Goal: Navigation & Orientation: Find specific page/section

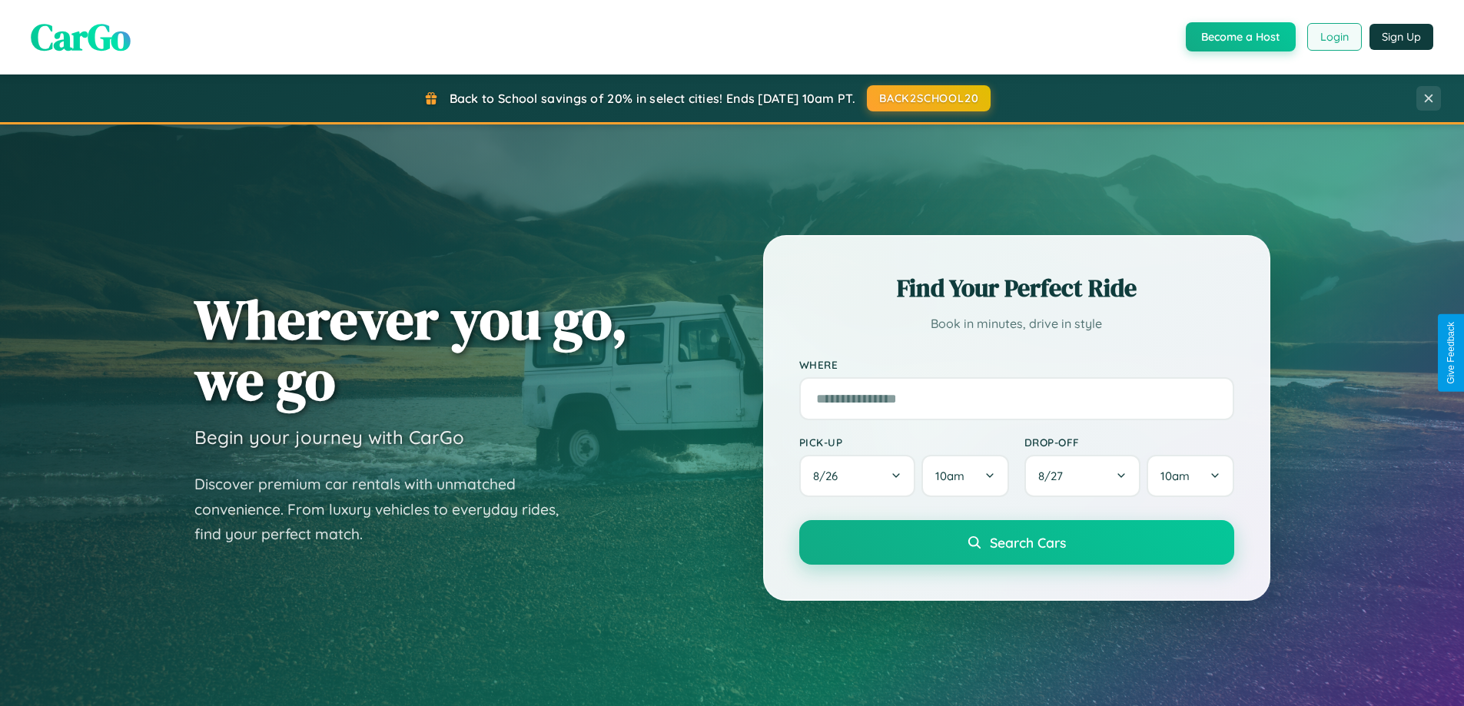
click at [1334, 37] on button "Login" at bounding box center [1335, 37] width 55 height 28
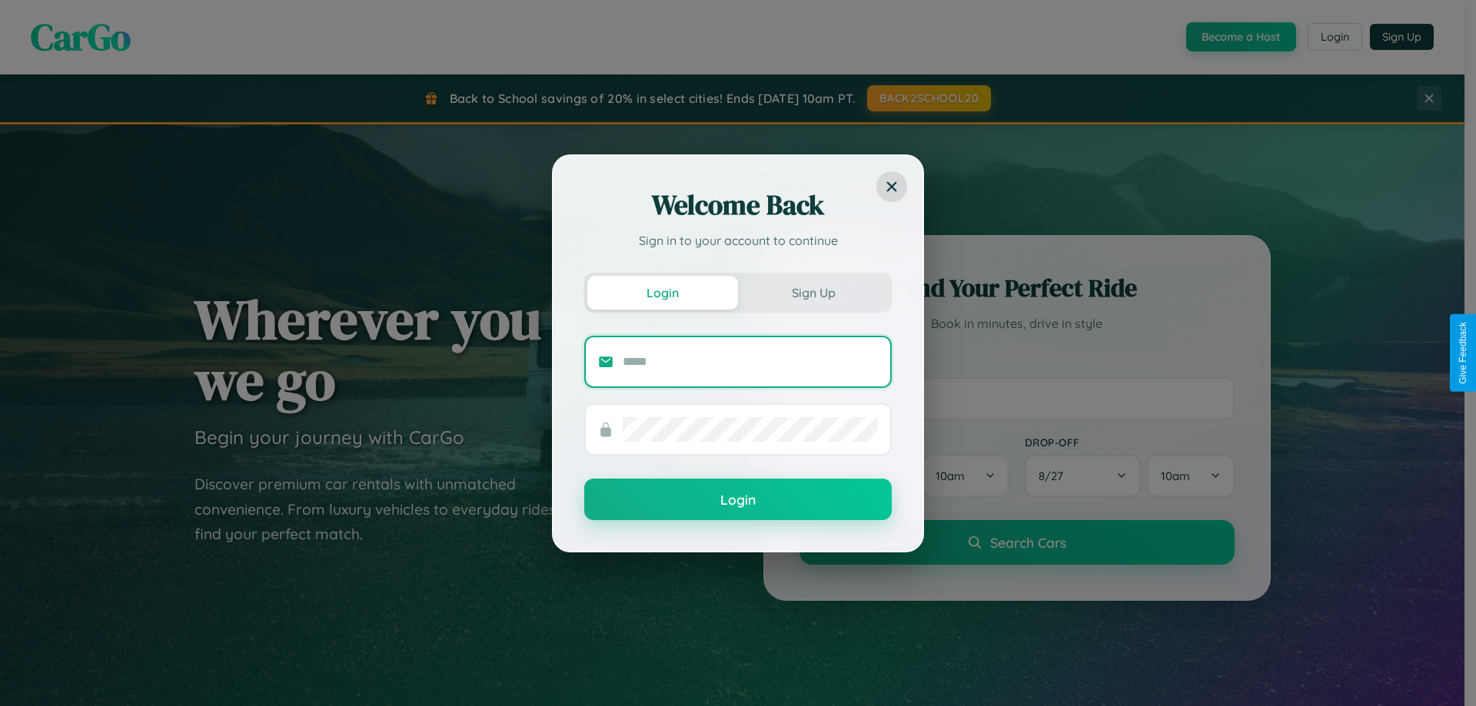
click at [750, 361] on input "text" at bounding box center [750, 362] width 255 height 25
type input "**********"
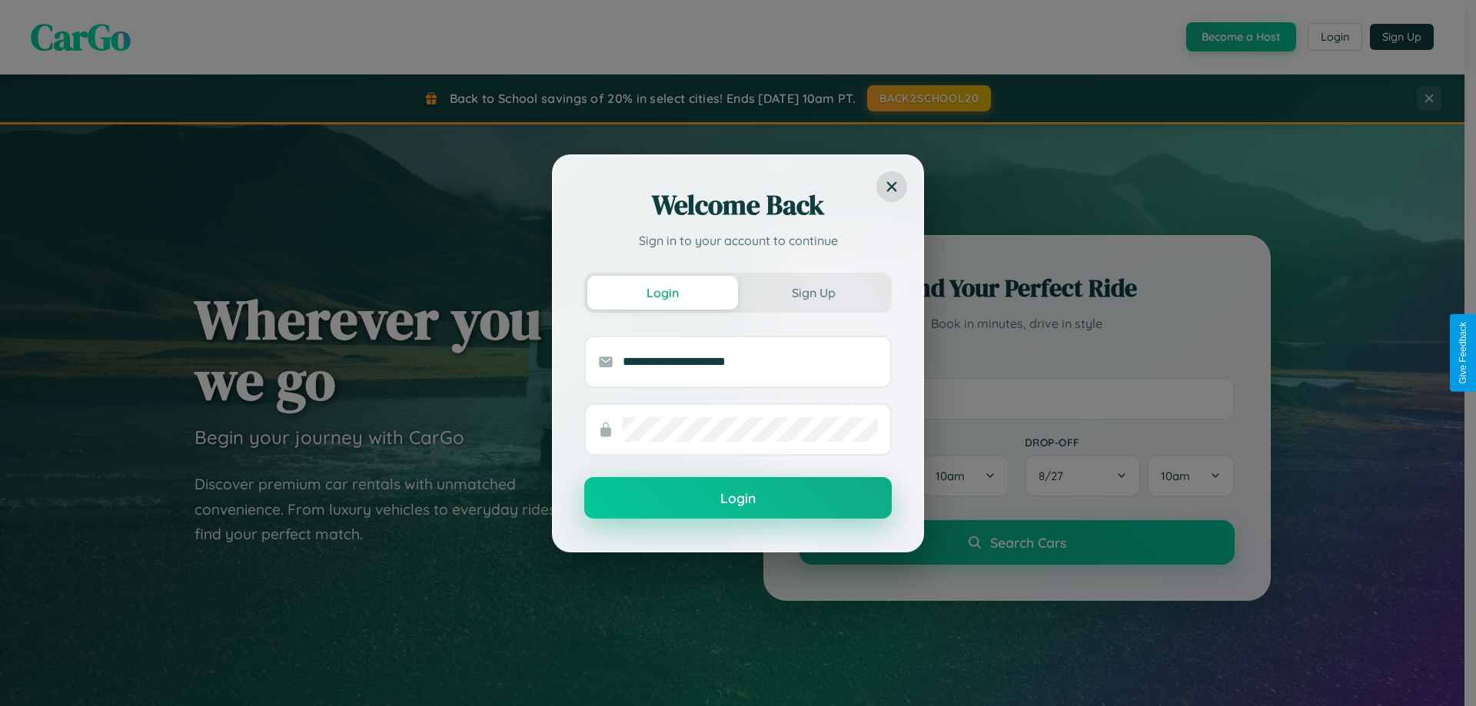
click at [738, 499] on button "Login" at bounding box center [738, 498] width 308 height 42
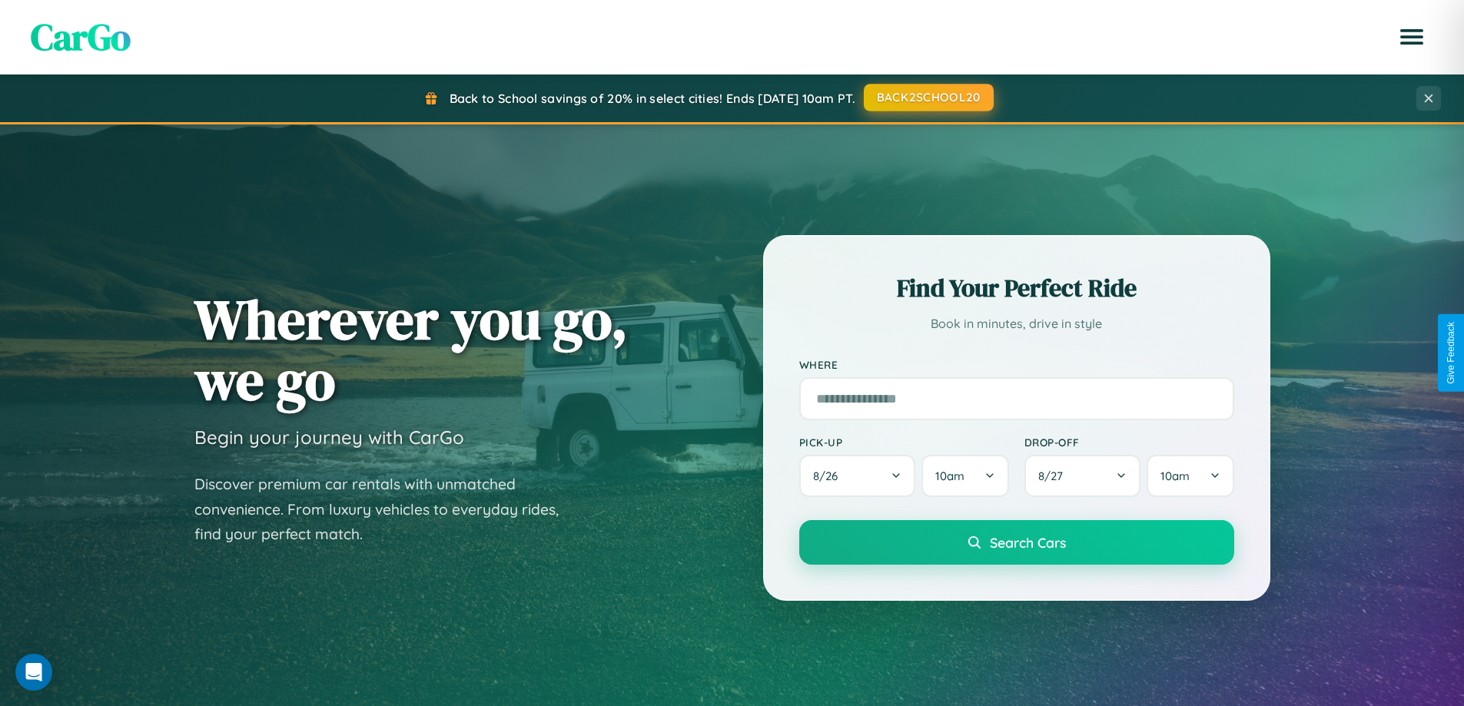
click at [928, 98] on button "BACK2SCHOOL20" at bounding box center [929, 98] width 130 height 28
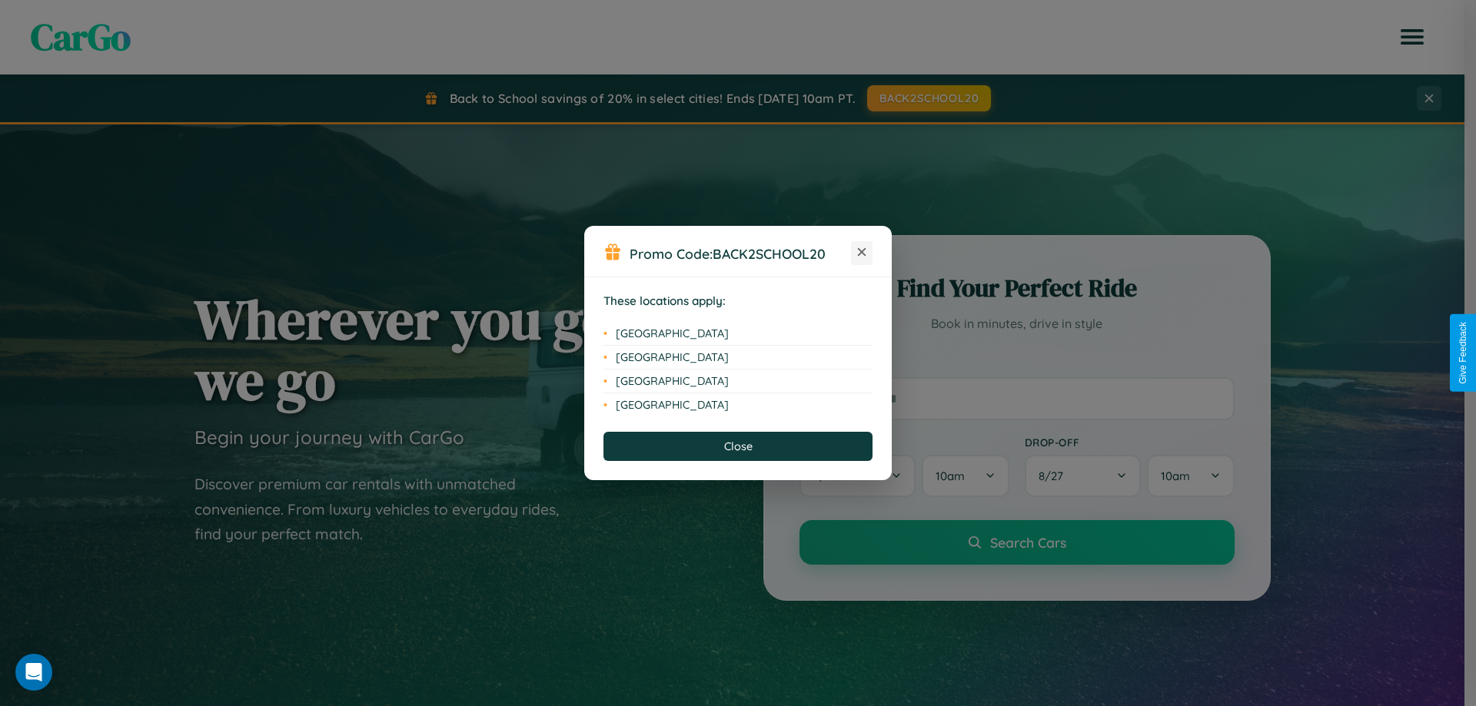
click at [862, 253] on icon at bounding box center [862, 252] width 8 height 8
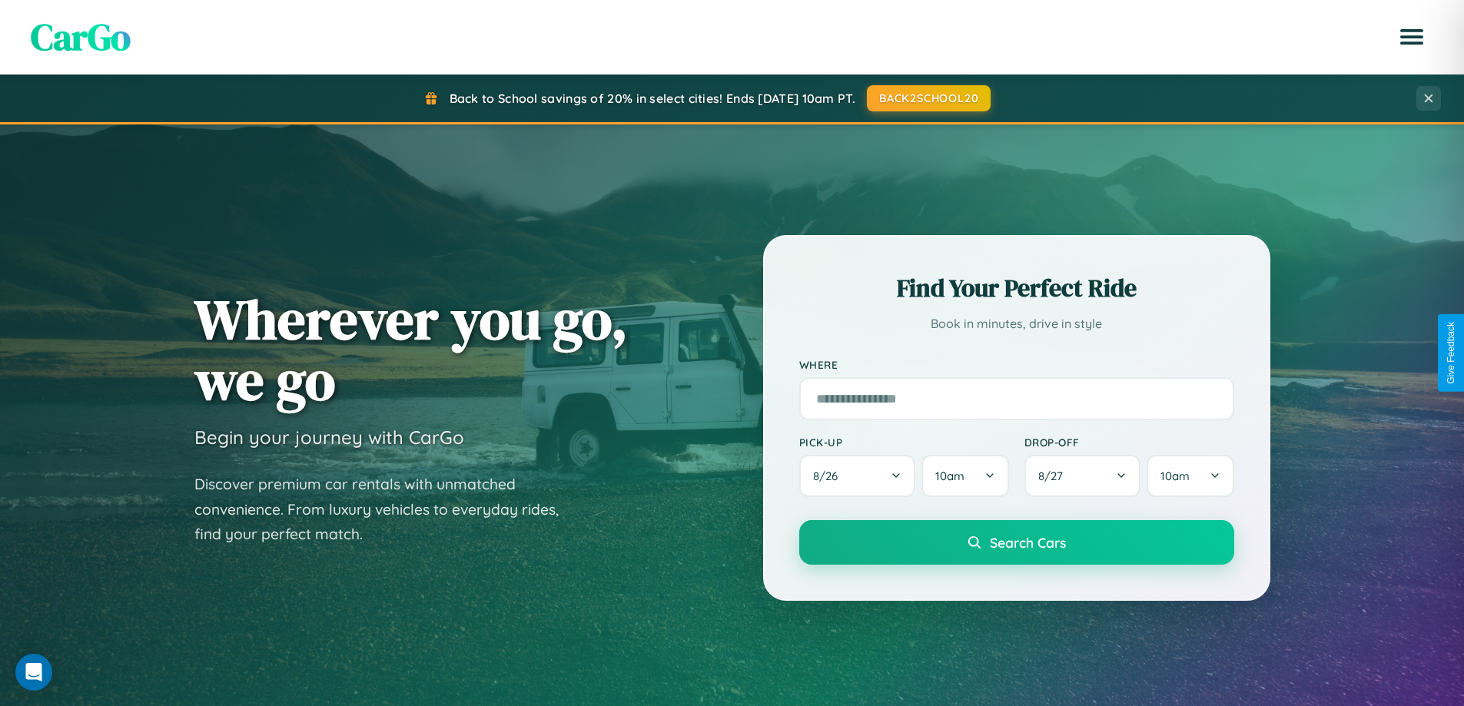
scroll to position [2958, 0]
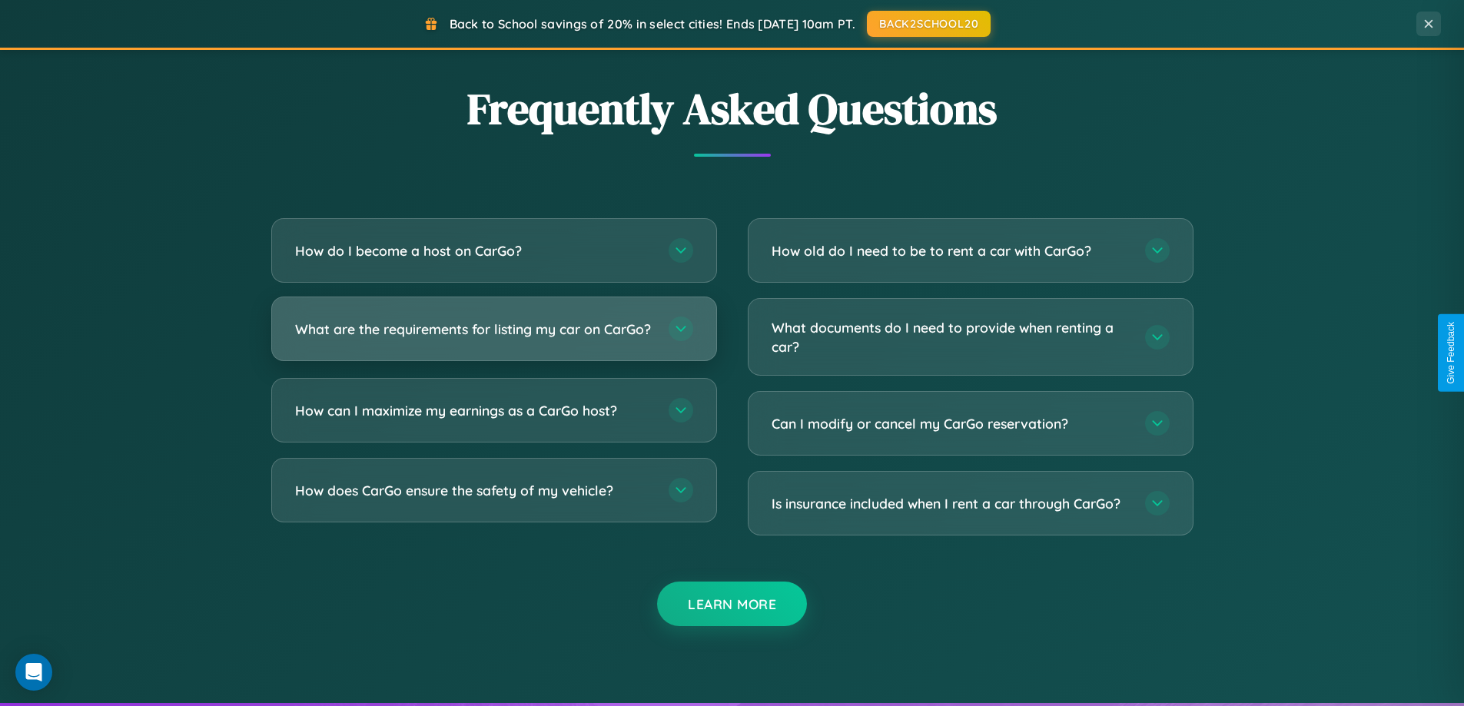
click at [494, 336] on h3 "What are the requirements for listing my car on CarGo?" at bounding box center [474, 329] width 358 height 19
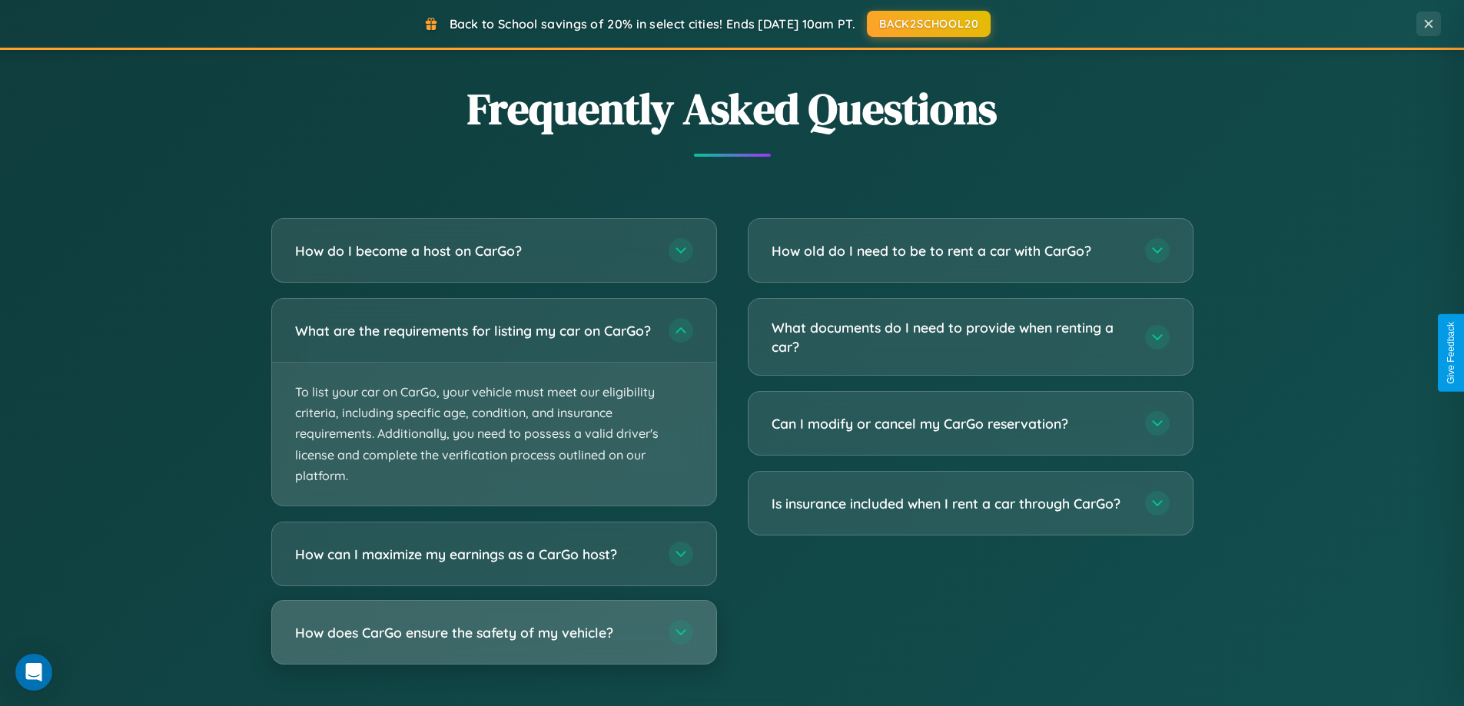
click at [494, 643] on h3 "How does CarGo ensure the safety of my vehicle?" at bounding box center [474, 632] width 358 height 19
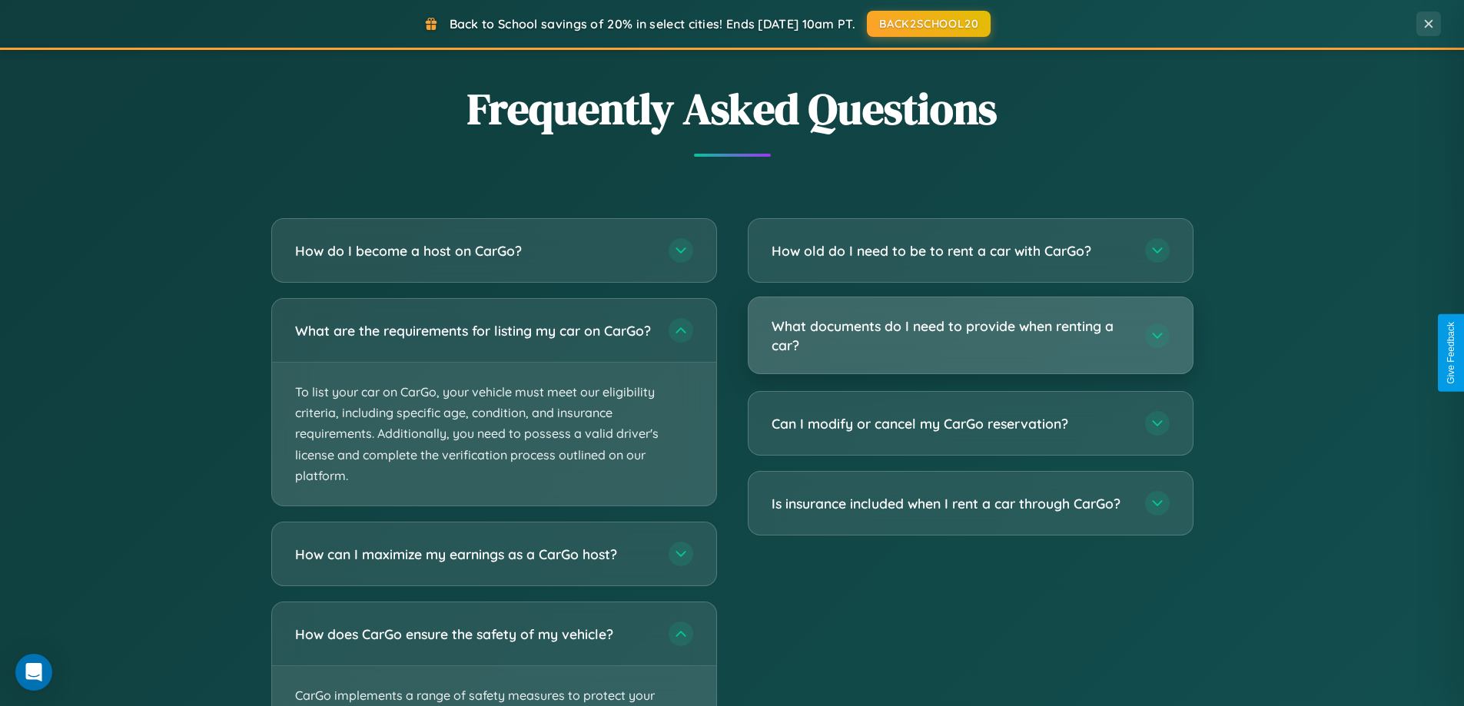
click at [970, 336] on h3 "What documents do I need to provide when renting a car?" at bounding box center [951, 336] width 358 height 38
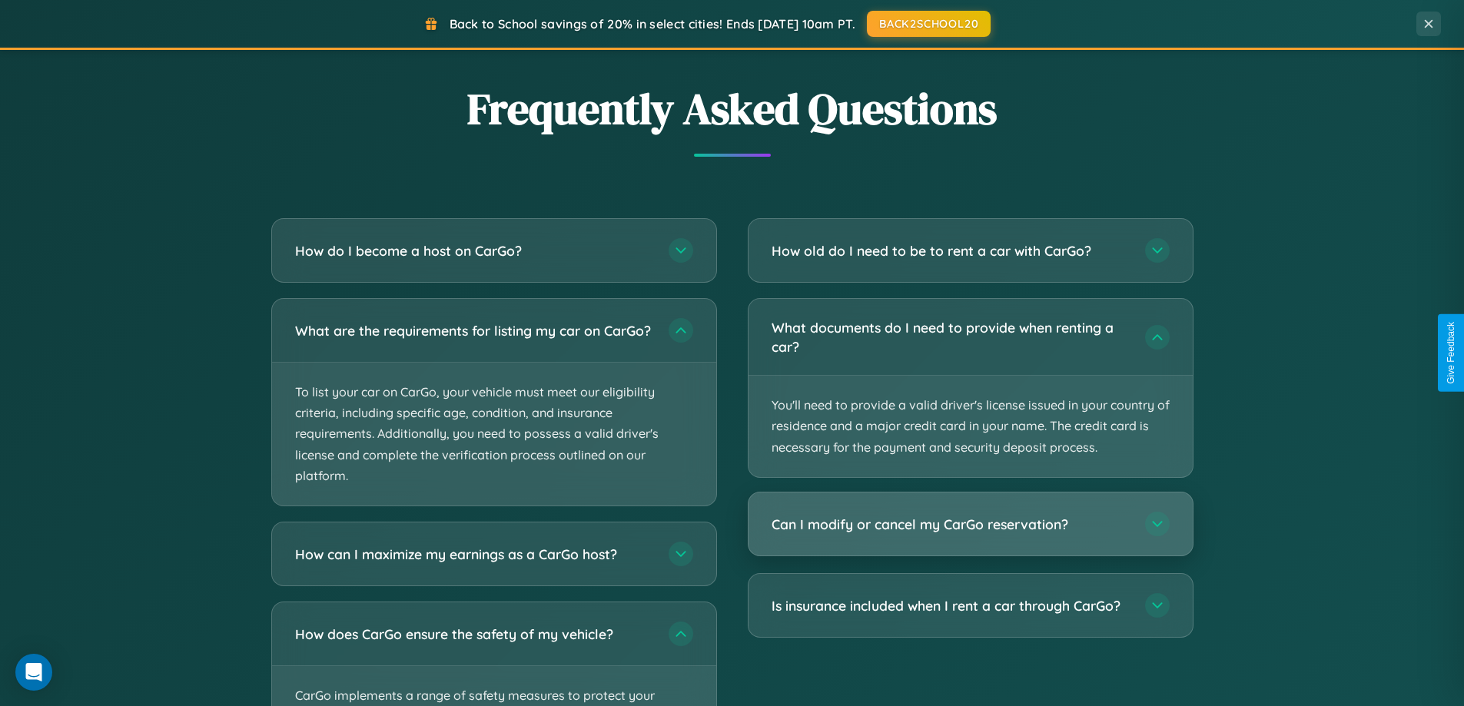
click at [970, 525] on h3 "Can I modify or cancel my CarGo reservation?" at bounding box center [951, 524] width 358 height 19
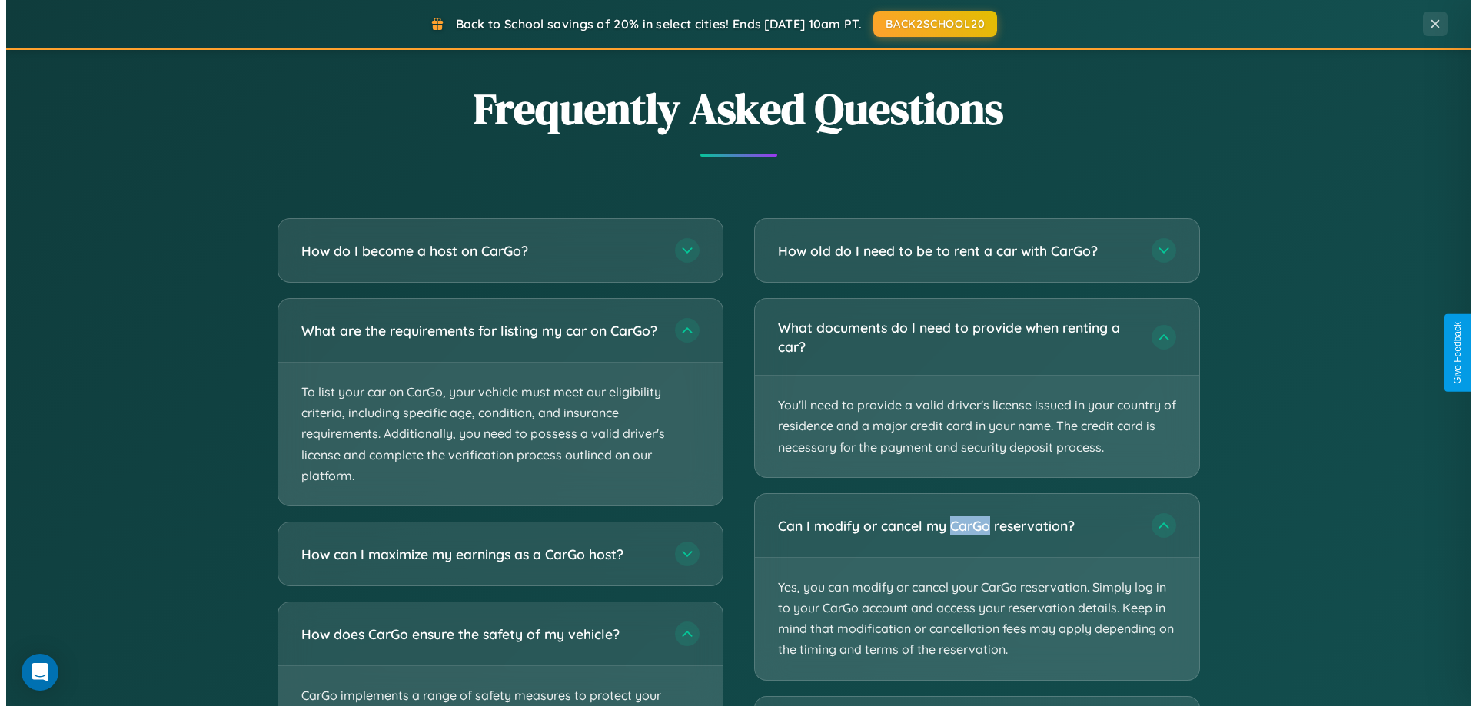
scroll to position [0, 0]
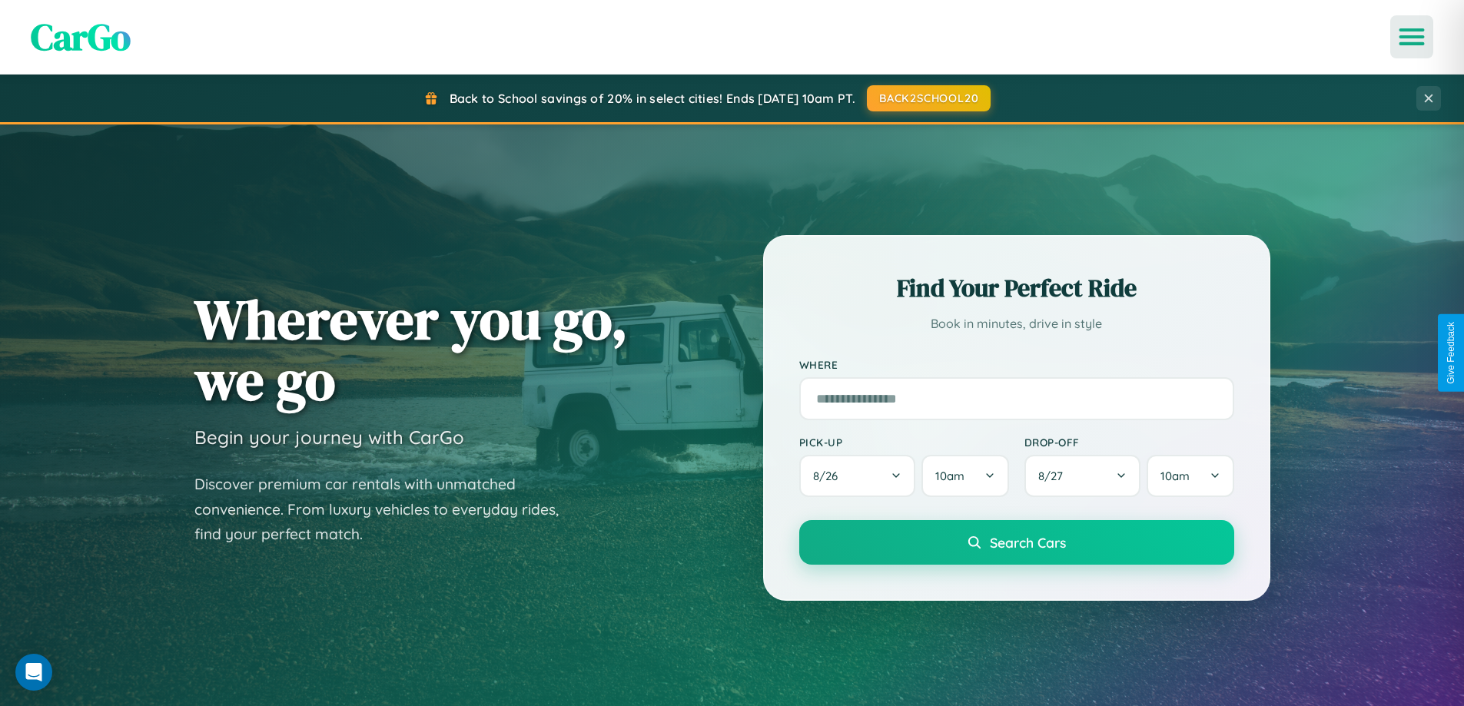
click at [1412, 37] on icon "Open menu" at bounding box center [1412, 37] width 22 height 14
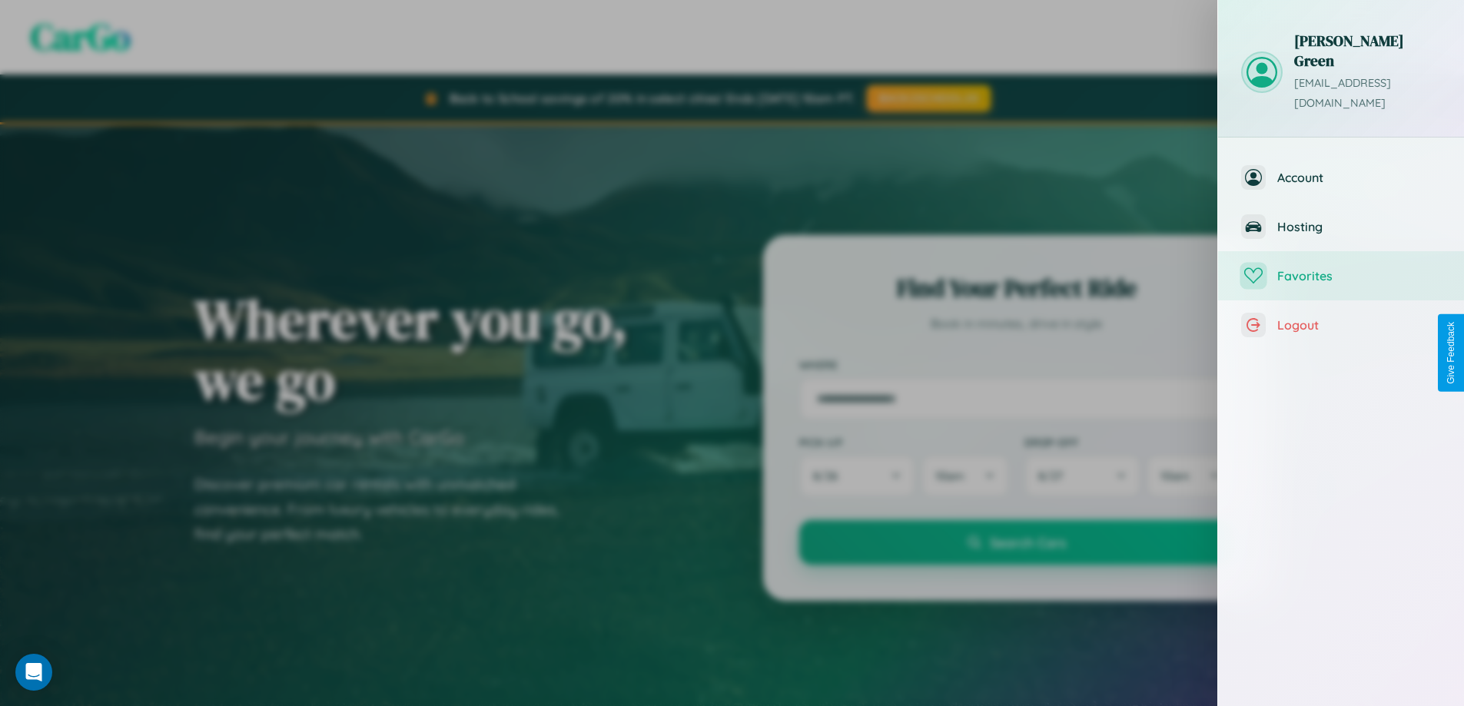
click at [1341, 268] on span "Favorites" at bounding box center [1360, 275] width 164 height 15
